Goal: Navigation & Orientation: Find specific page/section

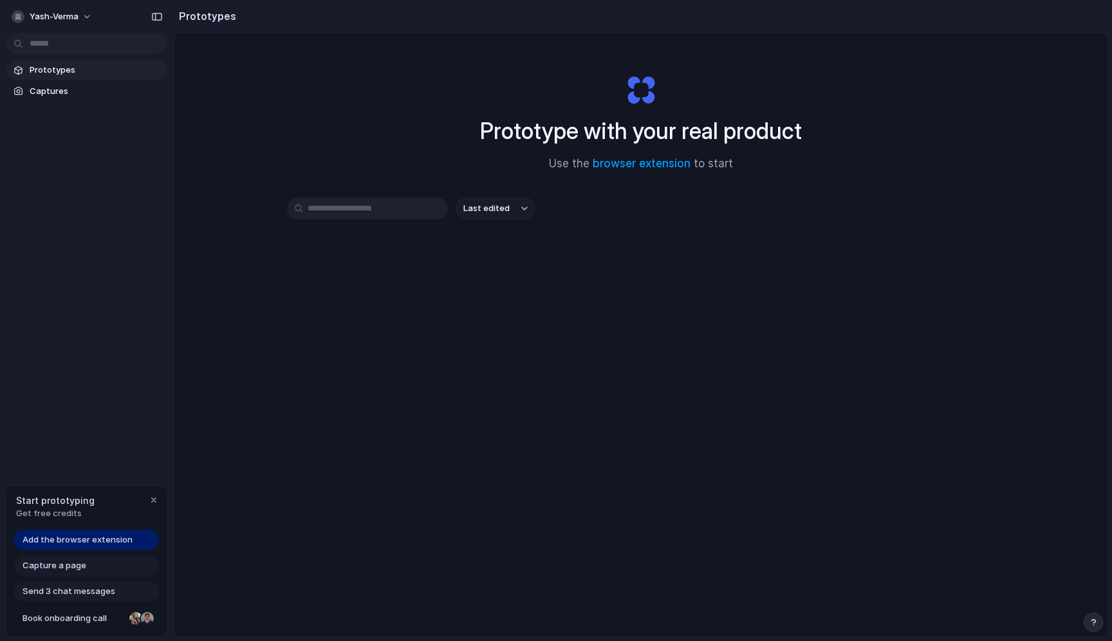
click at [516, 212] on button "Last edited" at bounding box center [496, 209] width 80 height 22
click at [228, 149] on div "Last edited Last created Alphabetical" at bounding box center [556, 320] width 1112 height 641
